Goal: Task Accomplishment & Management: Manage account settings

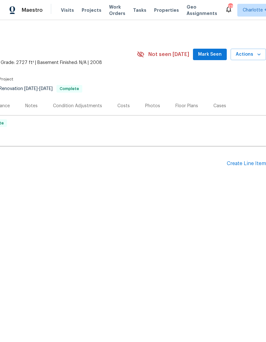
scroll to position [0, 94]
click at [253, 53] on span "Actions" at bounding box center [247, 55] width 25 height 8
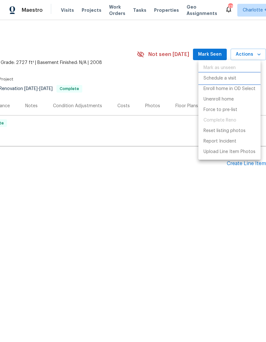
click at [228, 80] on p "Schedule a visit" at bounding box center [219, 78] width 33 height 7
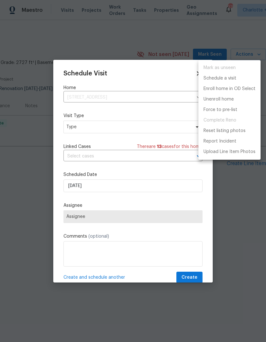
click at [84, 135] on div at bounding box center [133, 171] width 266 height 342
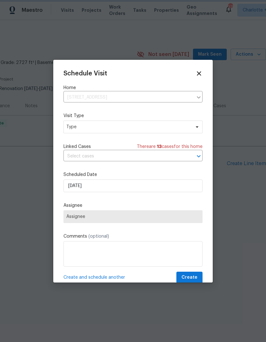
click at [84, 134] on div "Mark as unseen Schedule a visit Enroll home in OD Select Unenroll home Force to…" at bounding box center [133, 171] width 266 height 342
click at [86, 121] on span "Type" at bounding box center [132, 127] width 139 height 13
type input "New"
click at [76, 159] on div "New Listing Audit" at bounding box center [85, 157] width 36 height 6
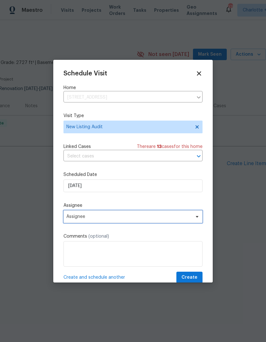
click at [73, 218] on span "Assignee" at bounding box center [128, 216] width 125 height 5
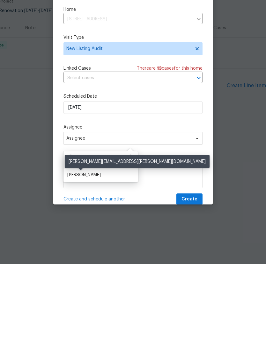
type input "Steve"
click at [75, 250] on div "[PERSON_NAME]" at bounding box center [83, 253] width 33 height 6
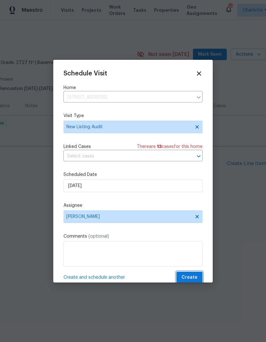
click at [186, 278] on span "Create" at bounding box center [189, 278] width 16 height 8
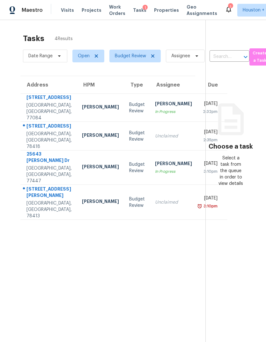
click at [197, 178] on td "[DATE] 3:10pm" at bounding box center [212, 168] width 30 height 34
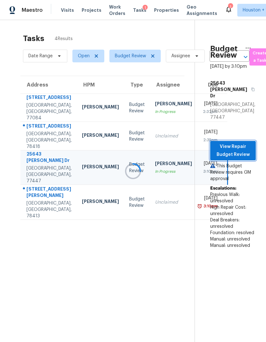
click at [236, 141] on button "View Repair Budget Review" at bounding box center [233, 150] width 46 height 19
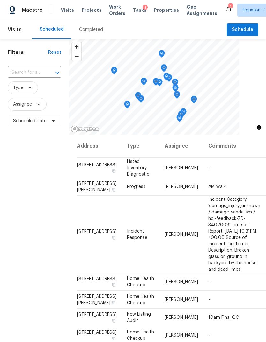
click at [77, 14] on div "Visits Projects Work Orders Tasks 1 Properties Geo Assignments" at bounding box center [143, 10] width 164 height 13
click at [84, 10] on span "Projects" at bounding box center [92, 10] width 20 height 6
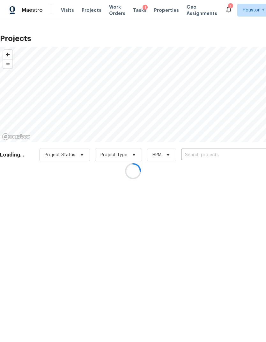
click at [240, 160] on div at bounding box center [133, 171] width 266 height 342
click at [255, 152] on div at bounding box center [133, 171] width 266 height 342
click at [242, 151] on div at bounding box center [133, 171] width 266 height 342
click at [244, 159] on div at bounding box center [133, 171] width 266 height 342
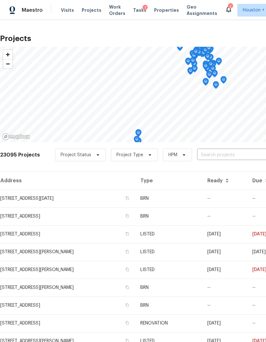
click at [243, 157] on input "text" at bounding box center [233, 155] width 73 height 10
type input "15815 La"
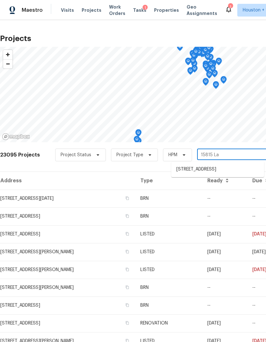
click at [256, 171] on li "15815 La Cabana Dr, Houston, TX 77062" at bounding box center [217, 169] width 93 height 11
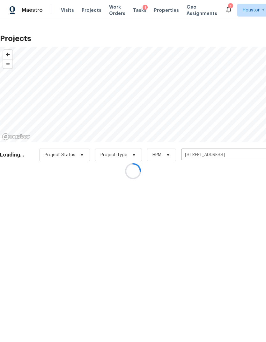
click at [22, 191] on div at bounding box center [133, 171] width 266 height 342
click at [22, 196] on div at bounding box center [133, 171] width 266 height 342
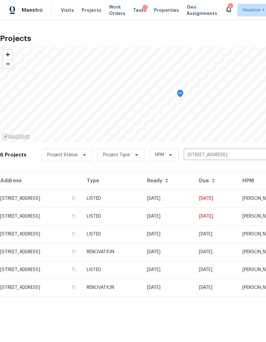
click at [25, 201] on td "15815 La Cabana Dr, Houston, TX 77062" at bounding box center [41, 199] width 82 height 18
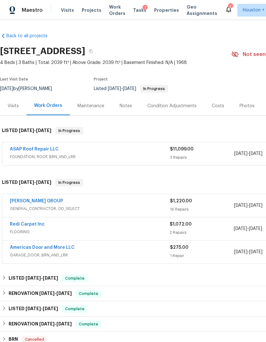
click at [20, 151] on link "ASAP Roof Repair LLC" at bounding box center [34, 149] width 49 height 4
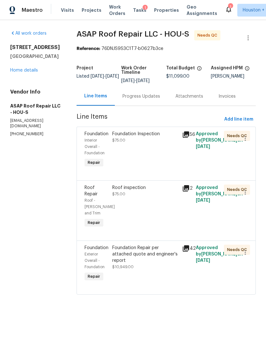
click at [145, 102] on div "Progress Updates" at bounding box center [141, 96] width 53 height 19
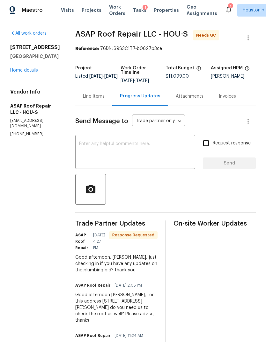
click at [190, 95] on div "Attachments" at bounding box center [189, 96] width 28 height 6
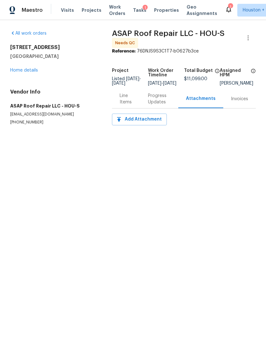
click at [152, 104] on div "Progress Updates" at bounding box center [159, 99] width 23 height 13
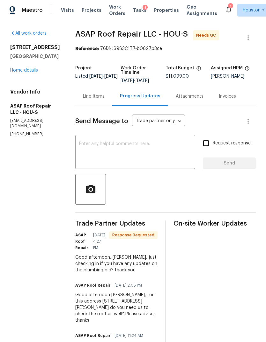
click at [101, 98] on div "Line Items" at bounding box center [94, 96] width 22 height 6
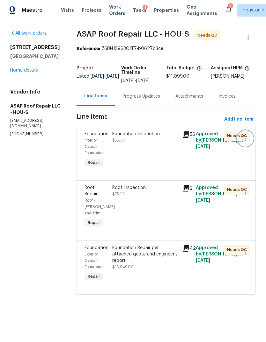
click at [245, 137] on icon "button" at bounding box center [245, 139] width 8 height 8
click at [253, 139] on li "Cancel" at bounding box center [248, 138] width 25 height 11
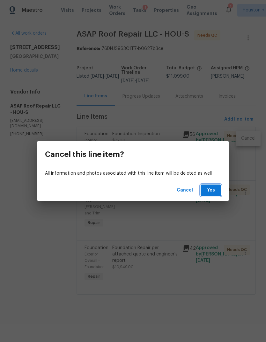
click at [212, 187] on span "Yes" at bounding box center [210, 191] width 10 height 8
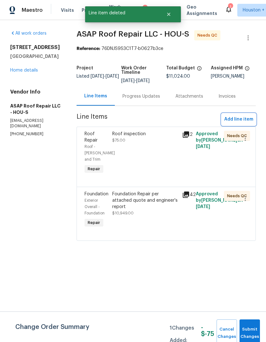
click at [246, 120] on span "Add line item" at bounding box center [238, 120] width 29 height 8
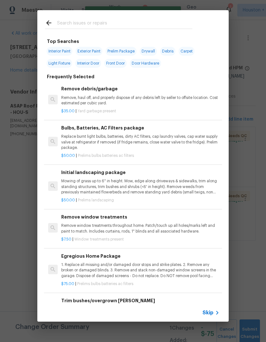
click at [212, 312] on span "Skip" at bounding box center [207, 313] width 11 height 6
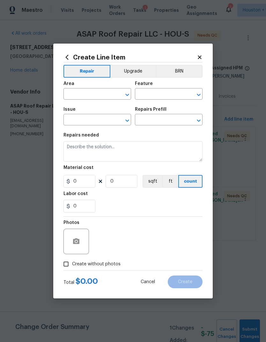
click at [77, 96] on input "text" at bounding box center [88, 95] width 50 height 10
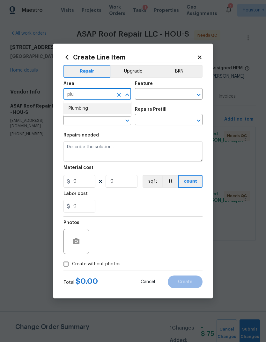
click at [95, 110] on li "Plumbing" at bounding box center [97, 109] width 68 height 11
type input "Plumbing"
click at [165, 99] on input "text" at bounding box center [160, 95] width 50 height 10
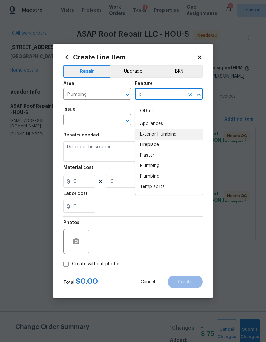
click at [173, 135] on li "Exterior Plumbing" at bounding box center [169, 134] width 68 height 11
type input "Exterior Plumbing"
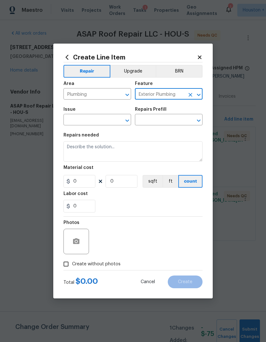
click at [89, 124] on input "text" at bounding box center [88, 121] width 50 height 10
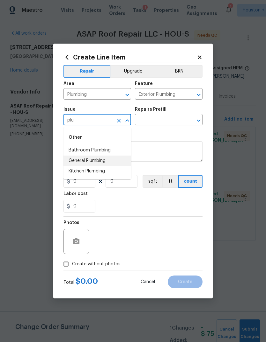
click at [100, 163] on li "General Plumbing" at bounding box center [97, 161] width 68 height 11
type input "General Plumbing"
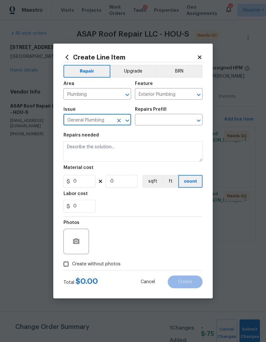
click at [166, 120] on input "text" at bounding box center [160, 121] width 50 height 10
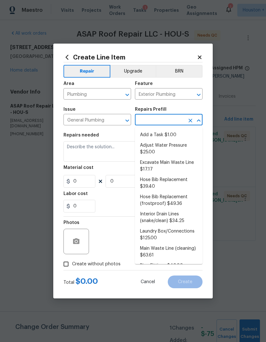
click at [176, 138] on li "Add a Task $1.00" at bounding box center [169, 135] width 68 height 11
type input "Add a Task $1.00"
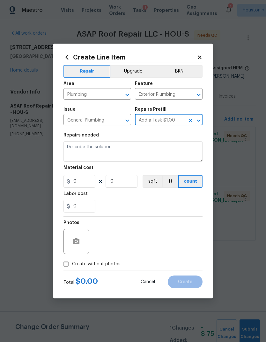
type input "Plumbing"
type textarea "HPM to detail"
type input "1"
type input "Add a Task $1.00"
type input "1"
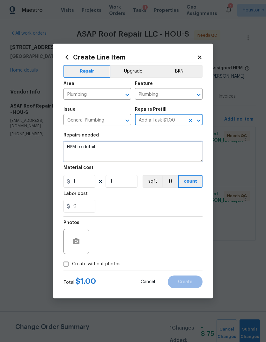
click at [164, 155] on textarea "HPM to detail" at bounding box center [132, 151] width 139 height 20
click at [168, 154] on textarea "HPM to detail" at bounding box center [132, 151] width 139 height 20
click at [171, 155] on textarea "HPM to detail" at bounding box center [132, 151] width 139 height 20
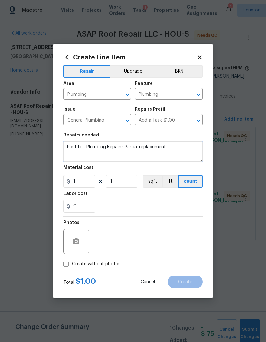
type textarea "Post-Lift Plumbing Repairs: Partial replacement."
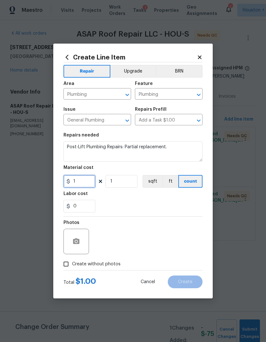
click at [89, 184] on input "1" at bounding box center [79, 181] width 32 height 13
type input "6535.96"
click at [79, 244] on icon "button" at bounding box center [76, 242] width 6 height 6
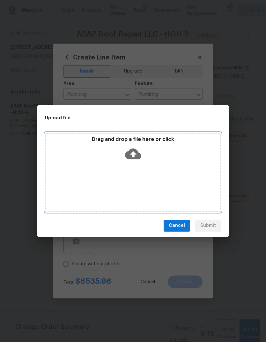
click at [144, 162] on div "Drag and drop a file here or click" at bounding box center [133, 149] width 174 height 27
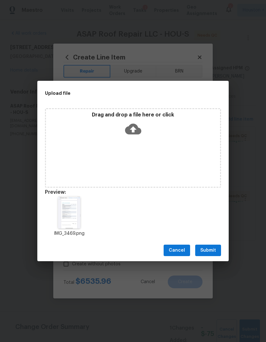
click at [215, 251] on span "Submit" at bounding box center [208, 251] width 16 height 8
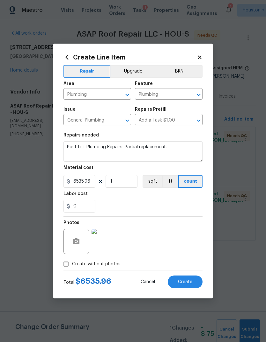
click at [188, 287] on button "Create" at bounding box center [185, 282] width 35 height 13
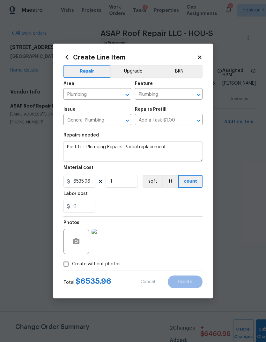
type input "0"
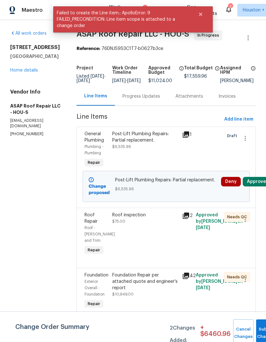
click at [256, 187] on button "Approve" at bounding box center [255, 182] width 27 height 10
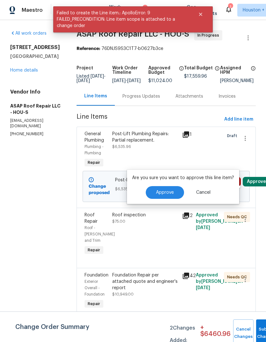
click at [163, 191] on span "Approve" at bounding box center [165, 192] width 18 height 5
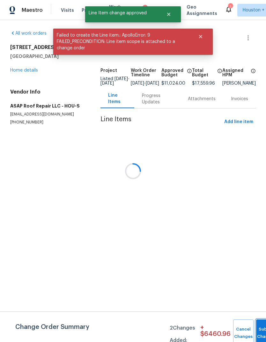
click at [259, 331] on button "Submit Changes" at bounding box center [266, 333] width 20 height 27
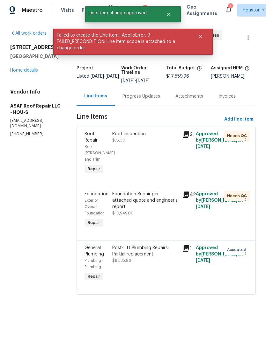
click at [139, 97] on div "Progress Updates" at bounding box center [141, 96] width 38 height 6
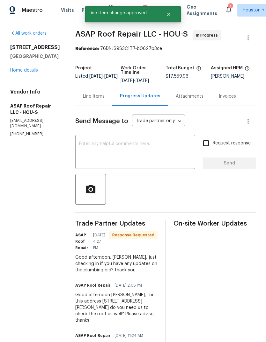
click at [137, 163] on textarea at bounding box center [135, 153] width 112 height 22
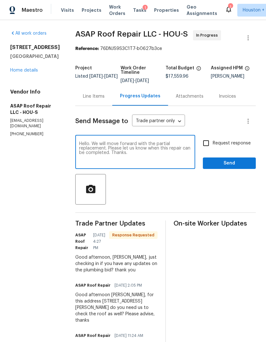
type textarea "Hello. We will move forward with the partial replacement. Please let us know wh…"
click at [210, 147] on input "Request response" at bounding box center [205, 143] width 13 height 13
checkbox input "true"
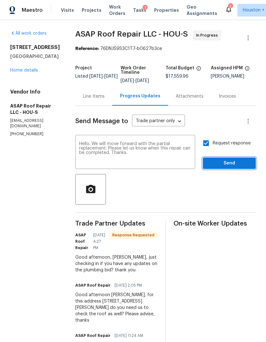
click at [244, 168] on button "Send" at bounding box center [229, 164] width 53 height 12
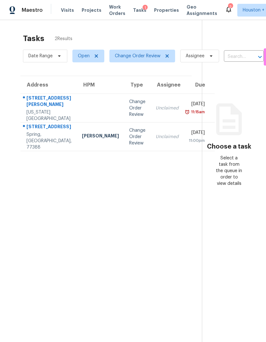
click at [155, 140] on div "Unclaimed" at bounding box center [166, 137] width 23 height 6
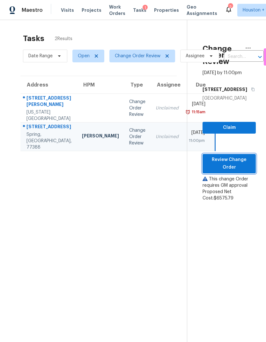
click at [247, 172] on span "Review Change Order" at bounding box center [228, 164] width 43 height 16
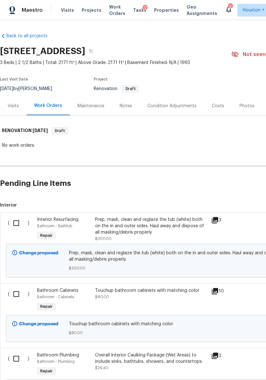
click at [18, 107] on div "Visits" at bounding box center [13, 106] width 11 height 6
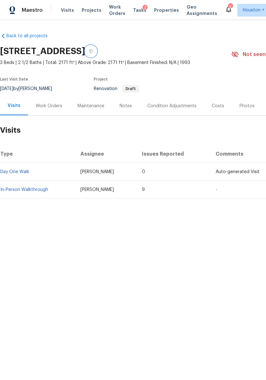
click at [96, 47] on button "button" at bounding box center [90, 51] width 11 height 11
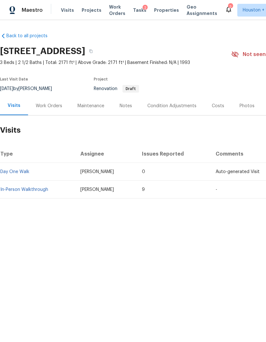
click at [92, 9] on span "Projects" at bounding box center [92, 10] width 20 height 6
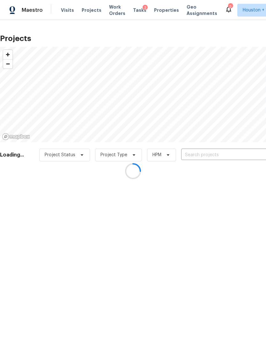
click at [239, 157] on div at bounding box center [133, 171] width 266 height 342
click at [256, 149] on div at bounding box center [133, 171] width 266 height 342
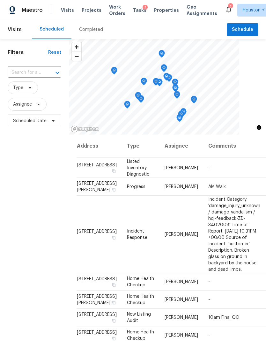
click at [84, 12] on span "Projects" at bounding box center [92, 10] width 20 height 6
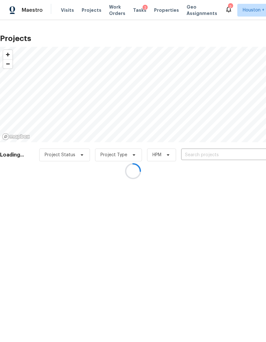
click at [92, 10] on div at bounding box center [133, 171] width 266 height 342
click at [235, 158] on div at bounding box center [133, 171] width 266 height 342
click at [235, 157] on div at bounding box center [133, 171] width 266 height 342
click at [241, 155] on div at bounding box center [133, 171] width 266 height 342
click at [239, 156] on div at bounding box center [133, 171] width 266 height 342
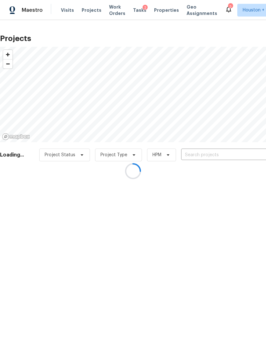
click at [240, 156] on div at bounding box center [133, 171] width 266 height 342
click at [236, 155] on div at bounding box center [133, 171] width 266 height 342
click at [224, 156] on input "text" at bounding box center [217, 155] width 73 height 10
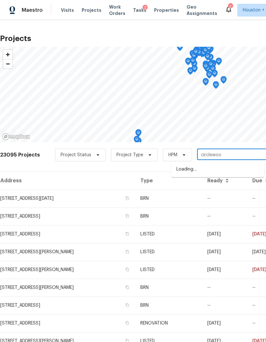
type input "circlewood"
click at [250, 175] on li "[STREET_ADDRESS]" at bounding box center [217, 169] width 93 height 11
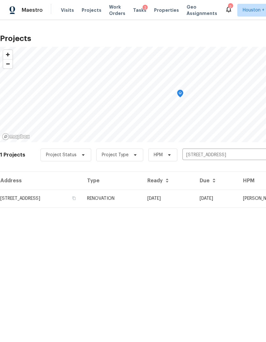
click at [24, 201] on td "[STREET_ADDRESS]" at bounding box center [41, 199] width 82 height 18
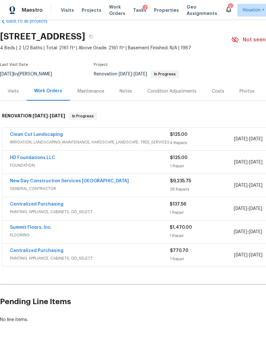
scroll to position [15, 0]
click at [19, 159] on link "HD Foundations LLC" at bounding box center [32, 158] width 45 height 4
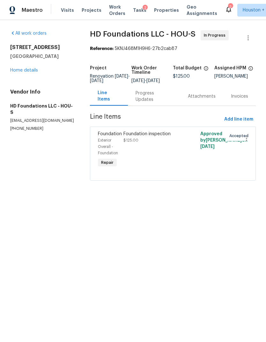
click at [161, 105] on div "Progress Updates" at bounding box center [154, 96] width 52 height 19
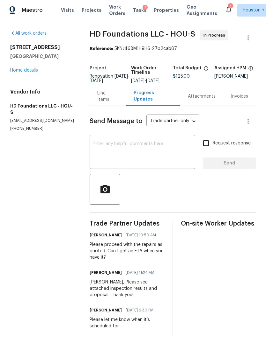
click at [107, 103] on div "Line Items" at bounding box center [107, 96] width 21 height 13
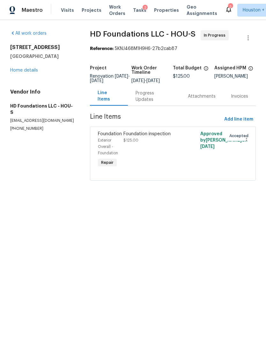
click at [147, 144] on div "Foundation inspection $125.00" at bounding box center [153, 137] width 60 height 13
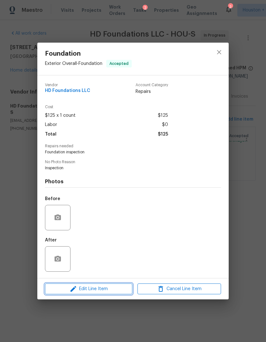
click at [94, 291] on span "Edit Line Item" at bounding box center [88, 289] width 83 height 8
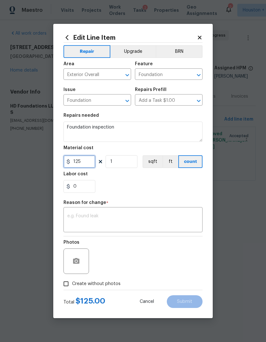
click at [91, 162] on input "125" at bounding box center [79, 161] width 32 height 13
type input "13000"
click at [180, 215] on textarea at bounding box center [132, 220] width 131 height 13
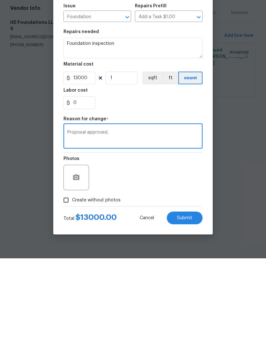
type textarea "Proposal approved."
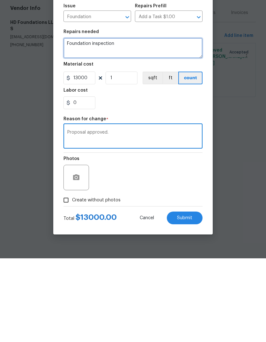
click at [179, 122] on textarea "Foundation inspection" at bounding box center [132, 132] width 139 height 20
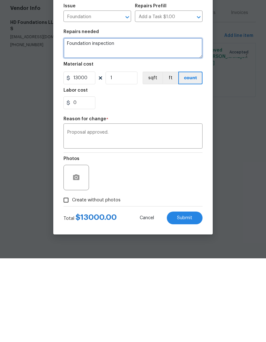
click at [187, 122] on textarea "Foundation inspection" at bounding box center [132, 132] width 139 height 20
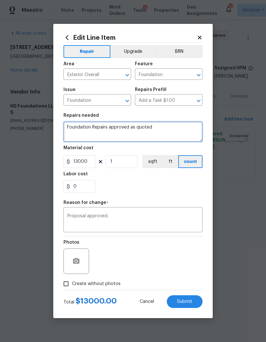
type textarea "Foundation Repairs approved as quoted"
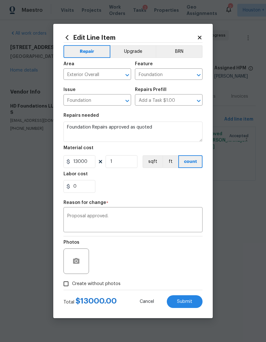
click at [103, 290] on label "Create without photos" at bounding box center [90, 284] width 61 height 12
click at [72, 290] on input "Create without photos" at bounding box center [66, 284] width 12 height 12
click at [107, 285] on span "Create without photos" at bounding box center [96, 284] width 48 height 7
click at [72, 285] on input "Create without photos" at bounding box center [66, 284] width 12 height 12
checkbox input "false"
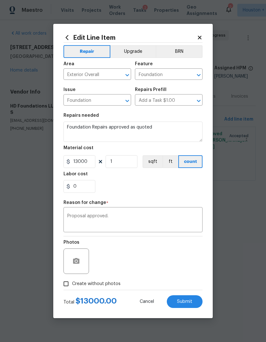
click at [195, 301] on button "Submit" at bounding box center [185, 302] width 36 height 13
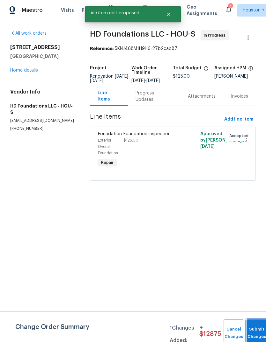
click at [250, 332] on span "Submit Changes" at bounding box center [256, 333] width 14 height 15
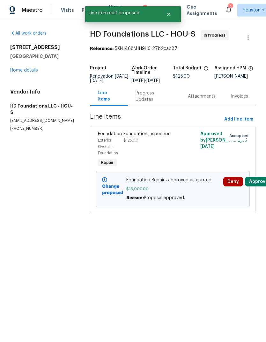
click at [257, 187] on button "Approve" at bounding box center [258, 182] width 27 height 10
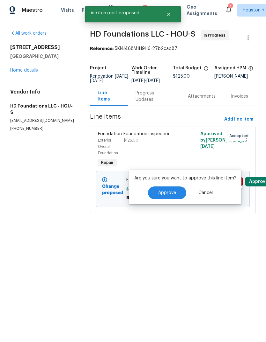
click at [162, 199] on button "Approve" at bounding box center [167, 193] width 38 height 13
